Goal: Find specific page/section: Find specific page/section

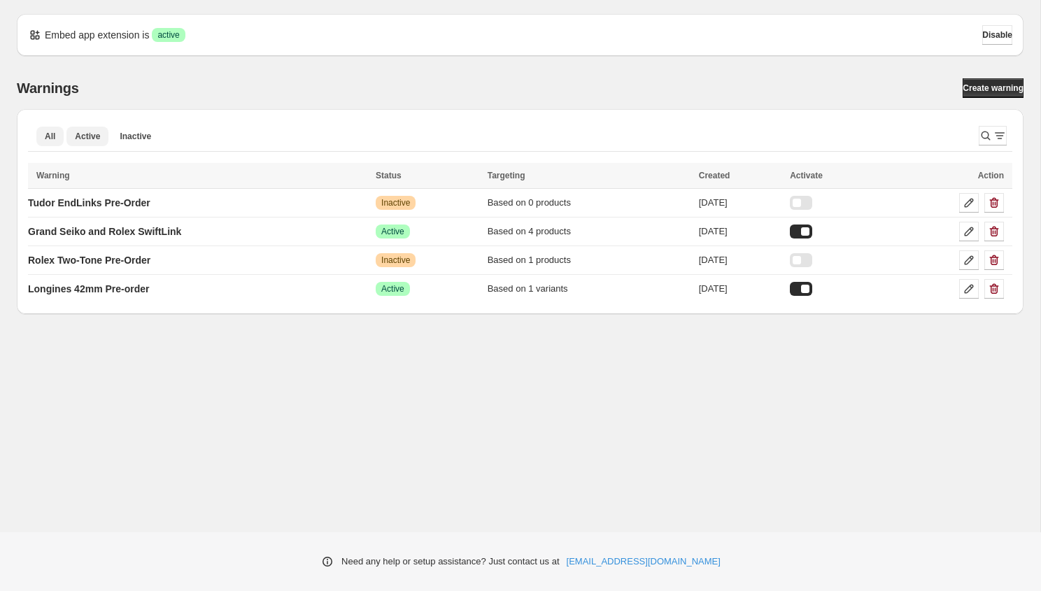
click at [95, 134] on span "Active" at bounding box center [87, 136] width 25 height 11
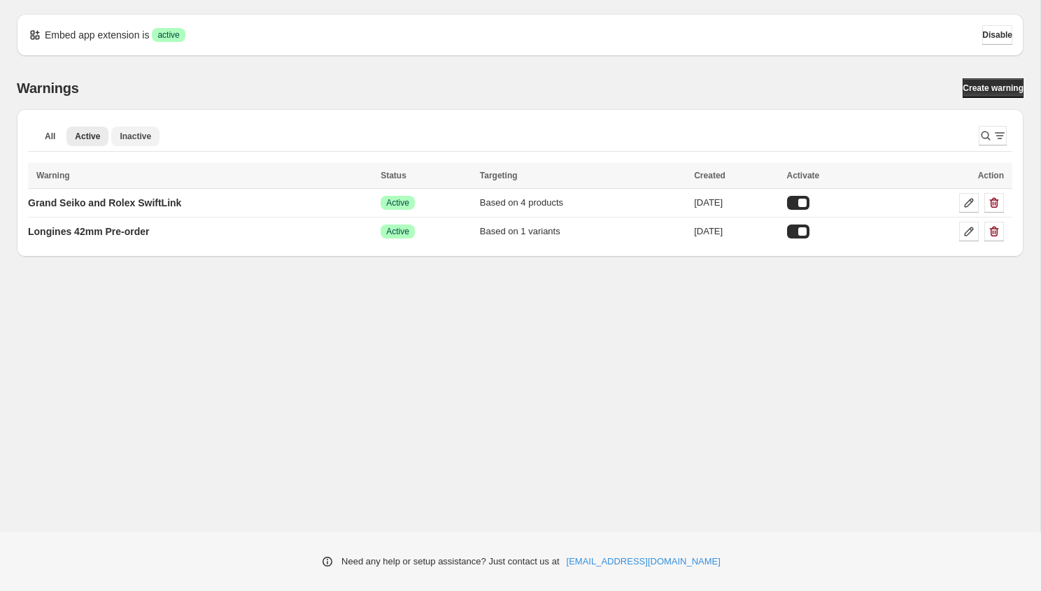
click at [146, 138] on span "Inactive" at bounding box center [135, 136] width 31 height 11
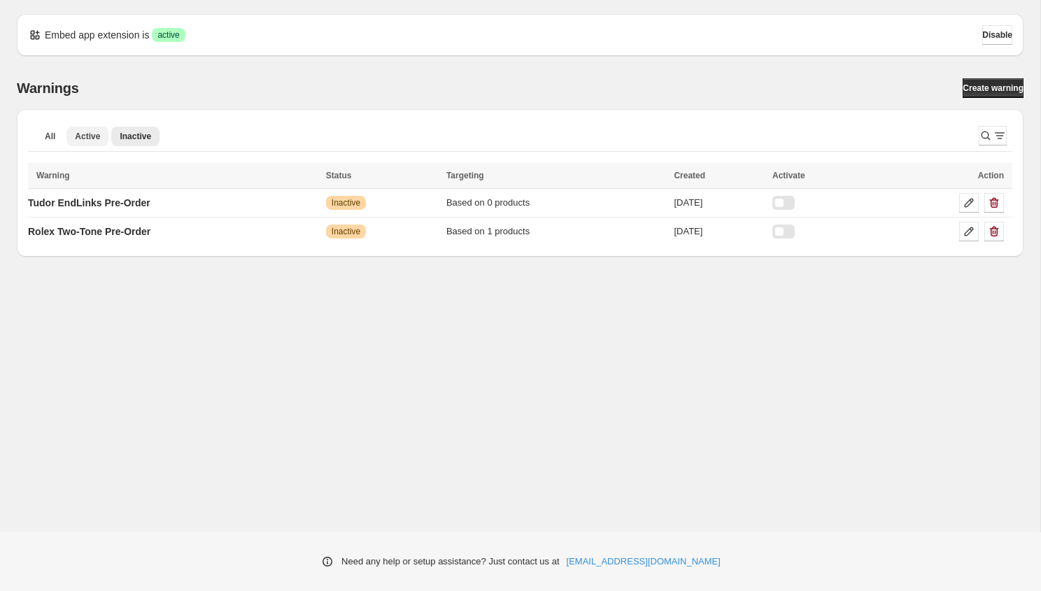
click at [68, 128] on button "Active" at bounding box center [87, 137] width 42 height 20
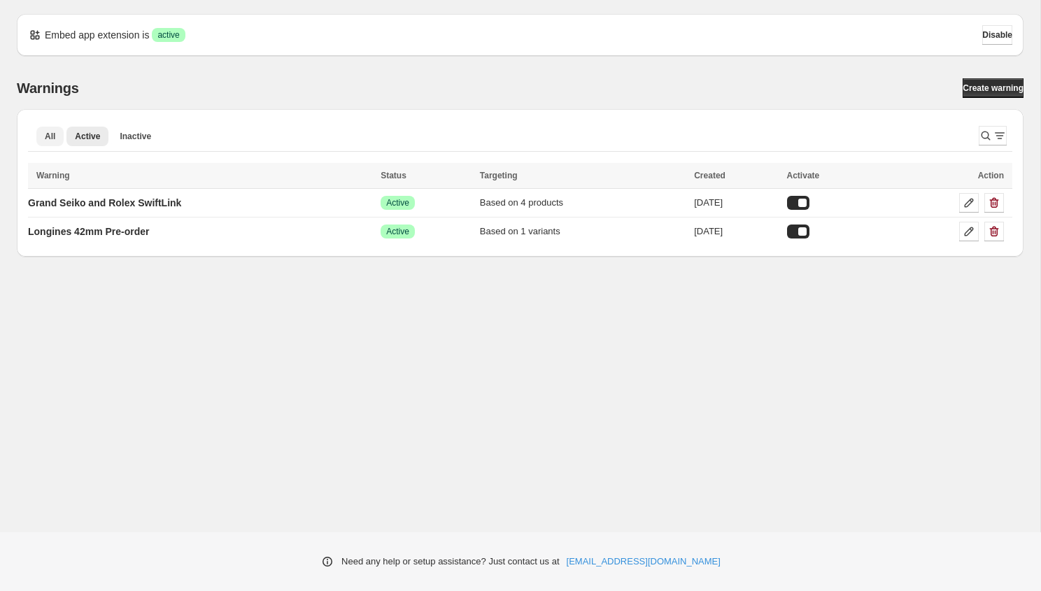
click at [52, 132] on span "All" at bounding box center [50, 136] width 10 height 11
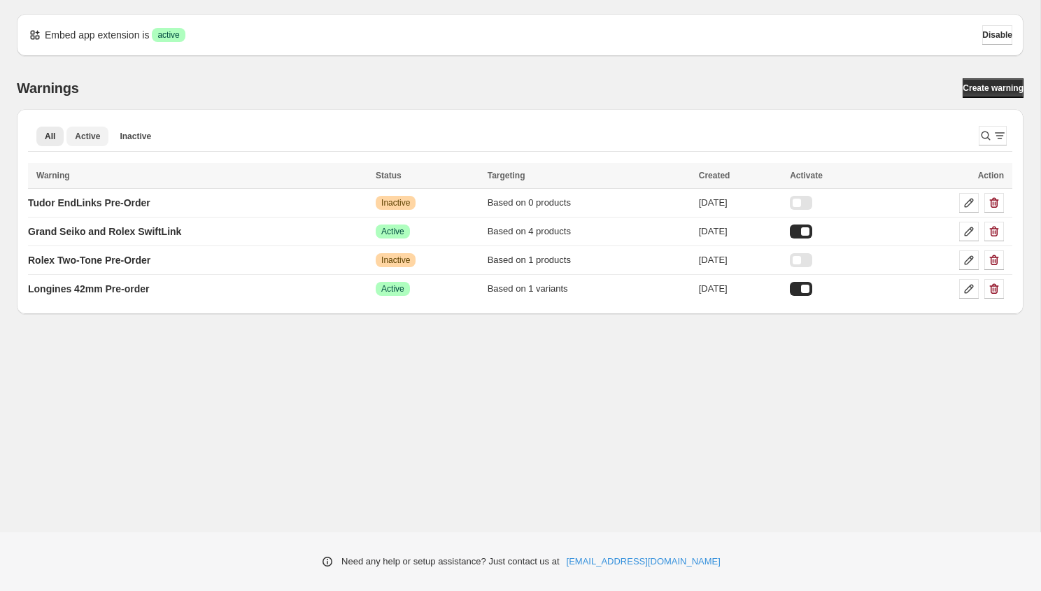
click at [94, 141] on span "Active" at bounding box center [87, 136] width 25 height 11
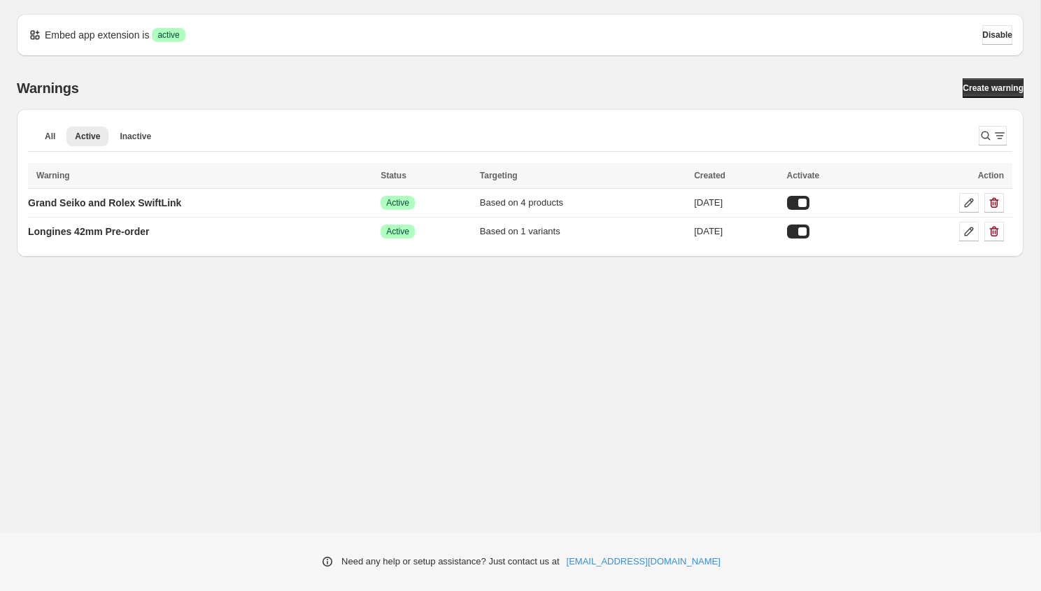
click at [36, 134] on ul "All Active Inactive More views" at bounding box center [498, 136] width 929 height 20
click at [48, 135] on span "All" at bounding box center [50, 136] width 10 height 11
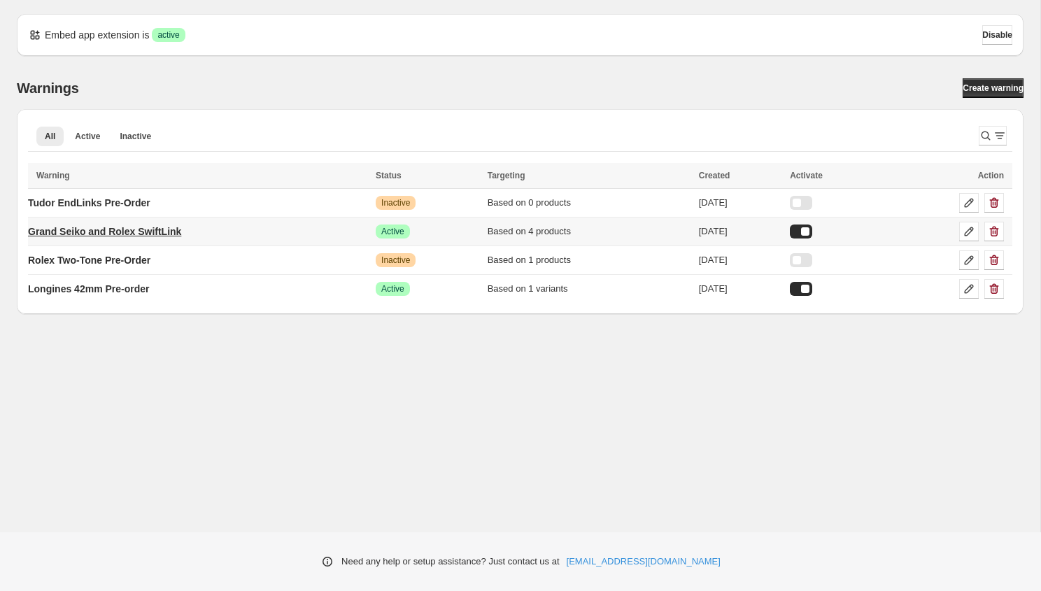
click at [137, 229] on p "Grand Seiko and Rolex SwiftLink" at bounding box center [104, 232] width 153 height 14
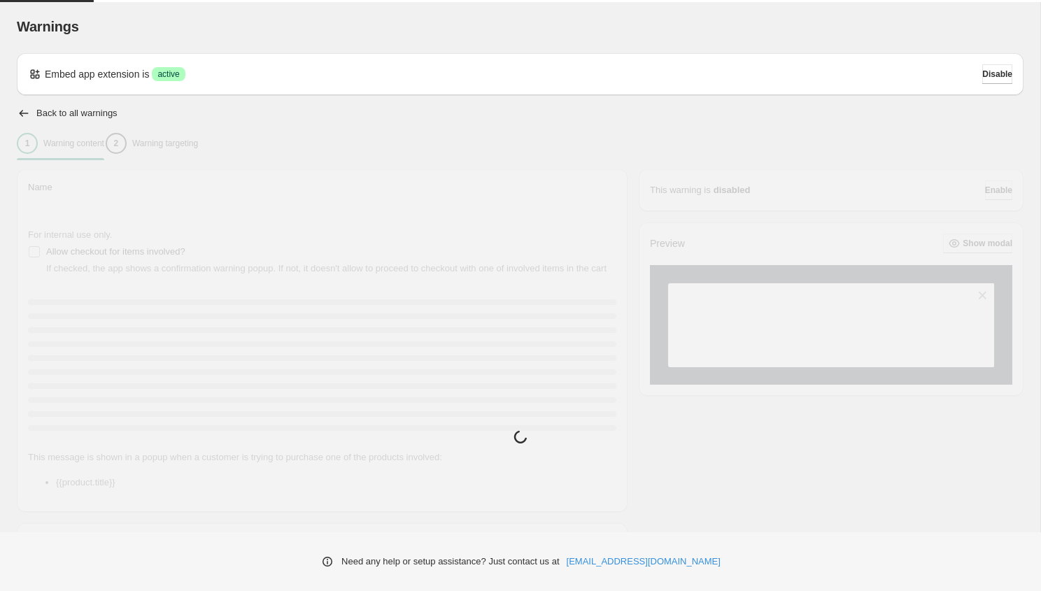
type input "**********"
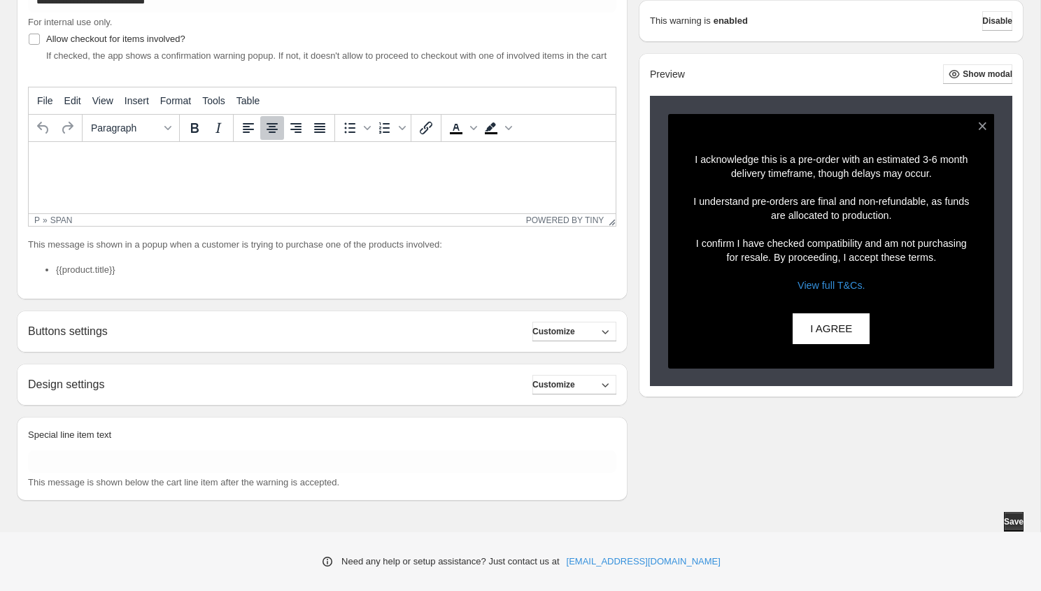
scroll to position [219, 0]
click at [809, 291] on link "View full T&Cs." at bounding box center [831, 285] width 67 height 11
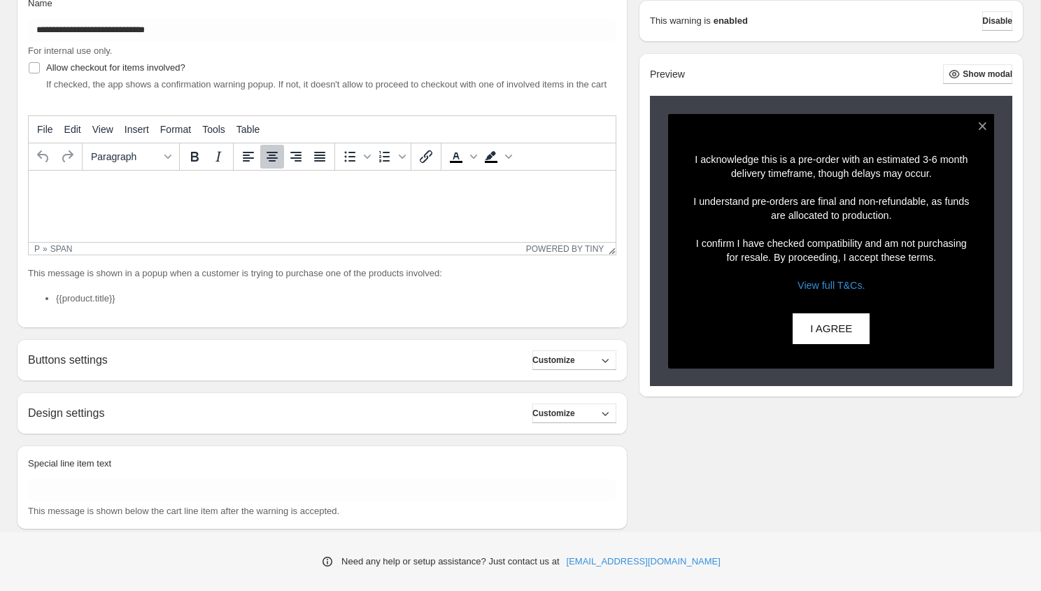
scroll to position [173, 0]
